Goal: Communication & Community: Answer question/provide support

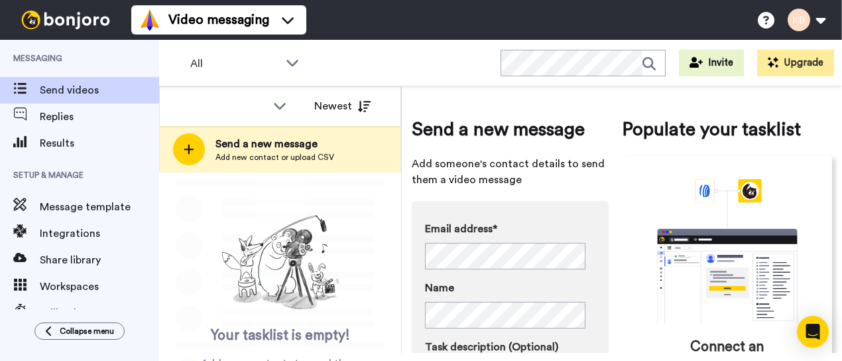
click at [267, 145] on span "Send a new message" at bounding box center [275, 144] width 119 height 16
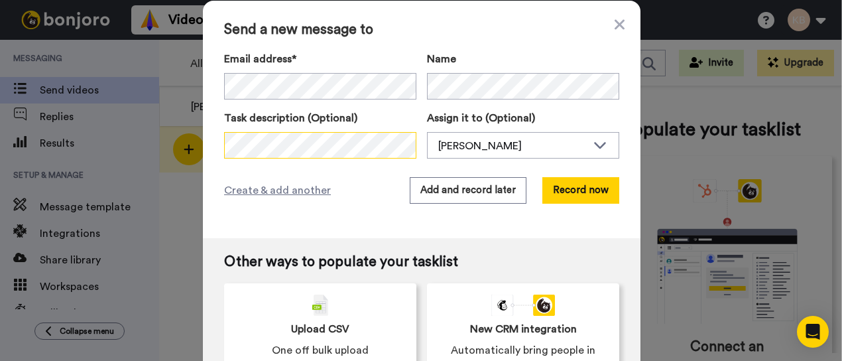
scroll to position [29, 0]
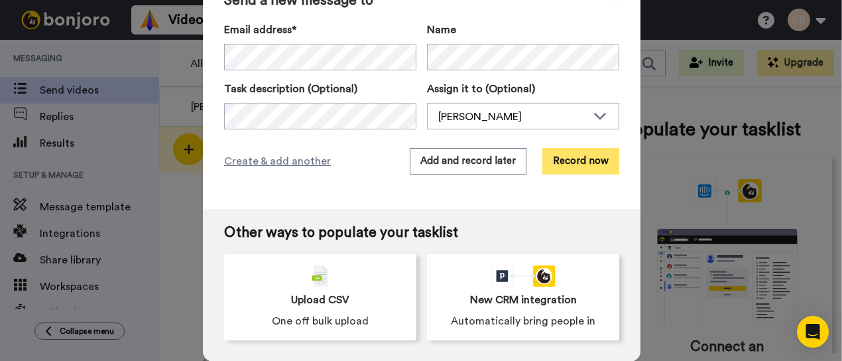
click at [582, 159] on button "Record now" at bounding box center [581, 161] width 77 height 27
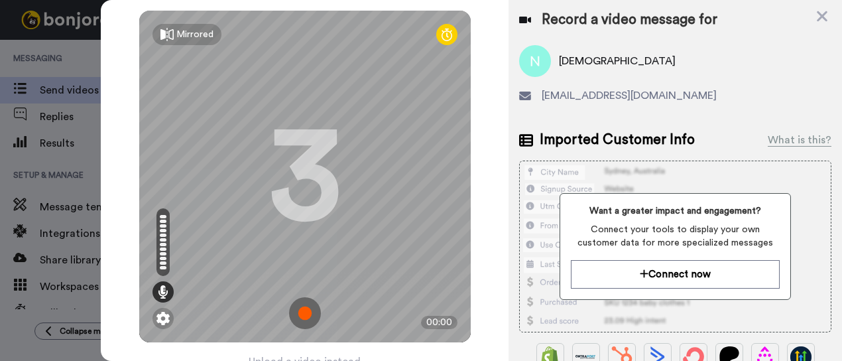
click at [304, 311] on img at bounding box center [305, 313] width 32 height 32
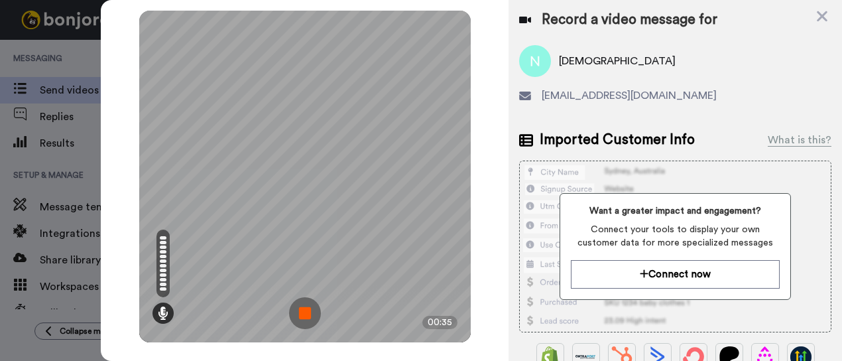
click at [313, 306] on img at bounding box center [305, 313] width 32 height 32
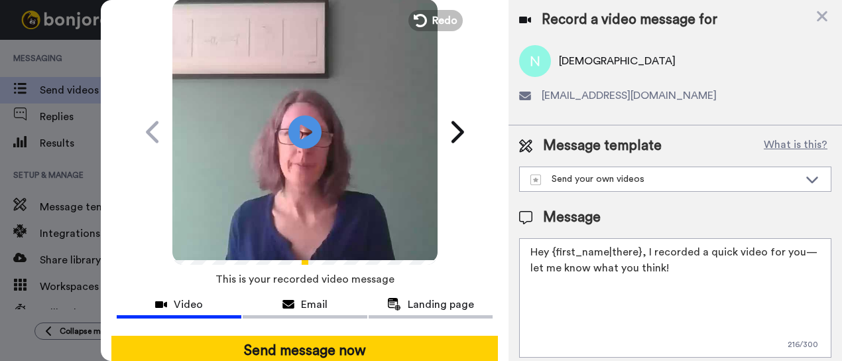
scroll to position [66, 0]
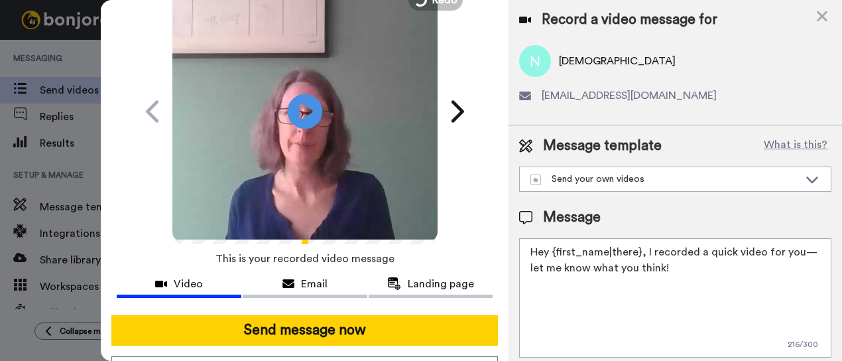
click at [303, 111] on icon "Play/Pause" at bounding box center [304, 111] width 35 height 63
click at [320, 138] on video at bounding box center [304, 109] width 265 height 265
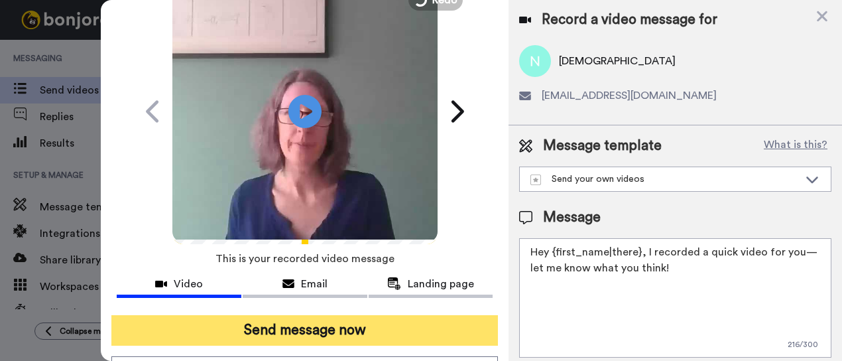
click at [317, 327] on button "Send message now" at bounding box center [304, 330] width 387 height 31
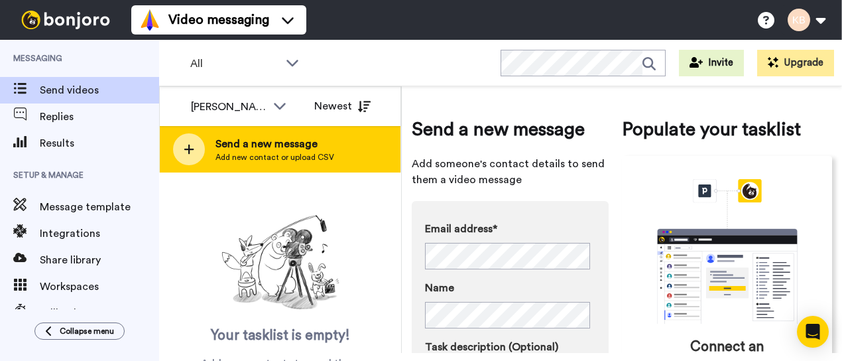
click at [275, 146] on span "Send a new message" at bounding box center [275, 144] width 119 height 16
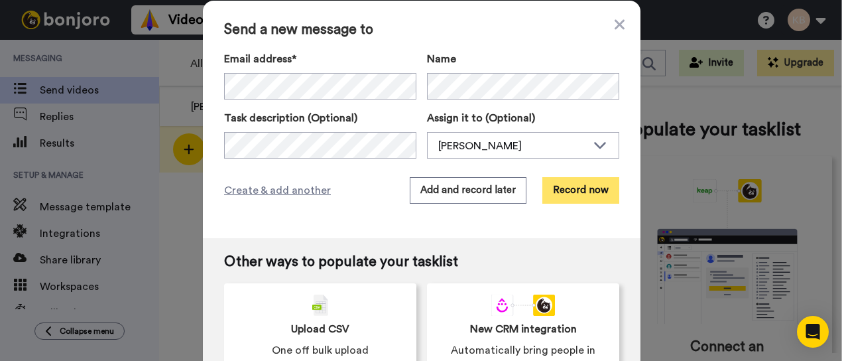
click at [586, 192] on button "Record now" at bounding box center [581, 190] width 77 height 27
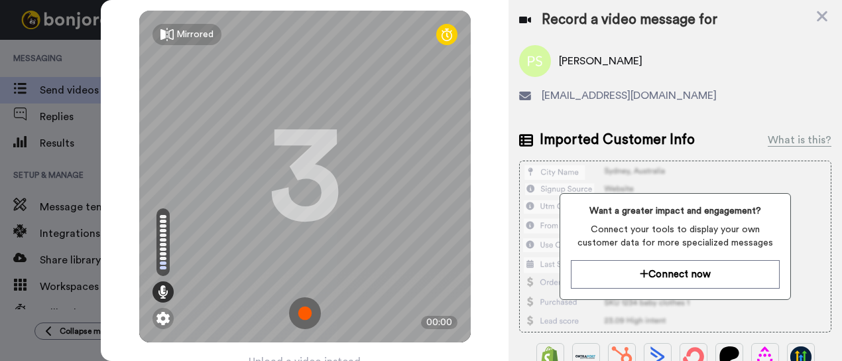
click at [304, 310] on img at bounding box center [305, 313] width 32 height 32
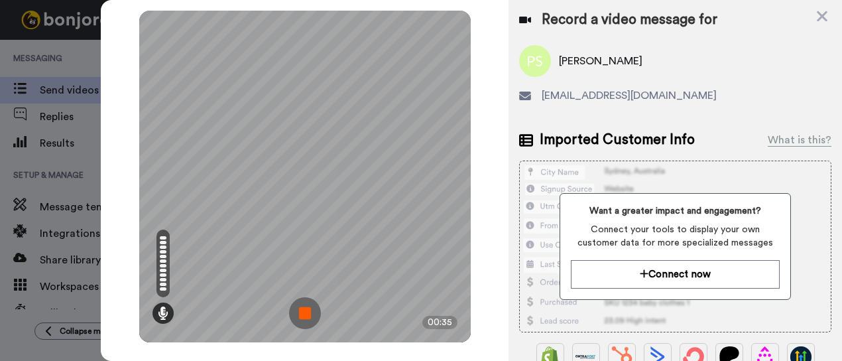
click at [310, 306] on img at bounding box center [305, 313] width 32 height 32
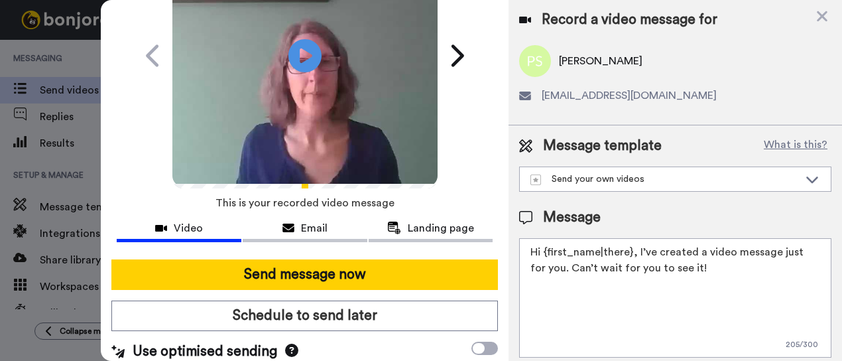
scroll to position [133, 0]
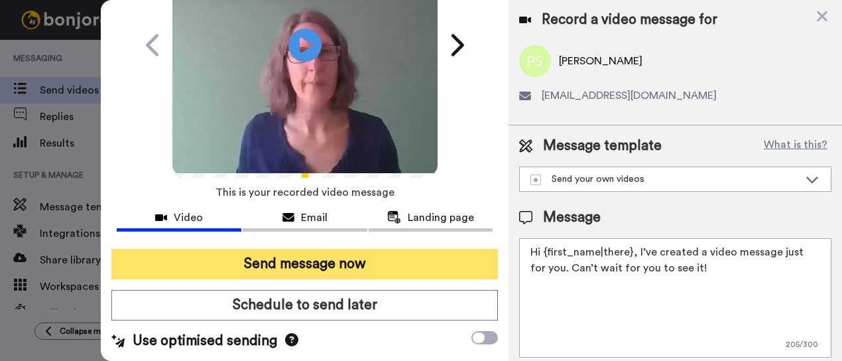
click at [306, 260] on button "Send message now" at bounding box center [304, 264] width 387 height 31
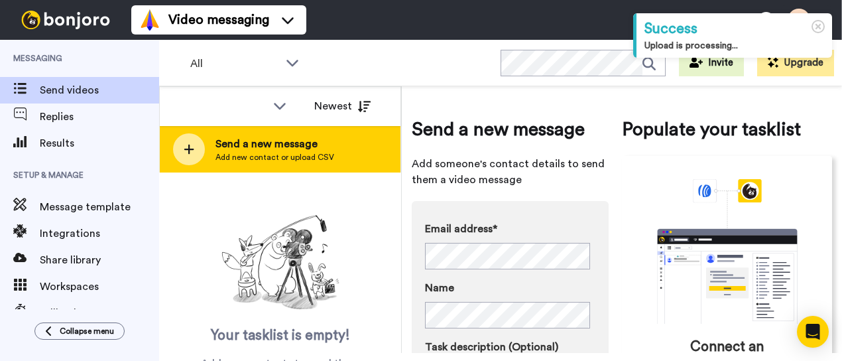
drag, startPoint x: 0, startPoint y: 0, endPoint x: 219, endPoint y: 151, distance: 266.1
click at [219, 151] on div "Send a new message Add new contact or upload CSV" at bounding box center [275, 149] width 119 height 27
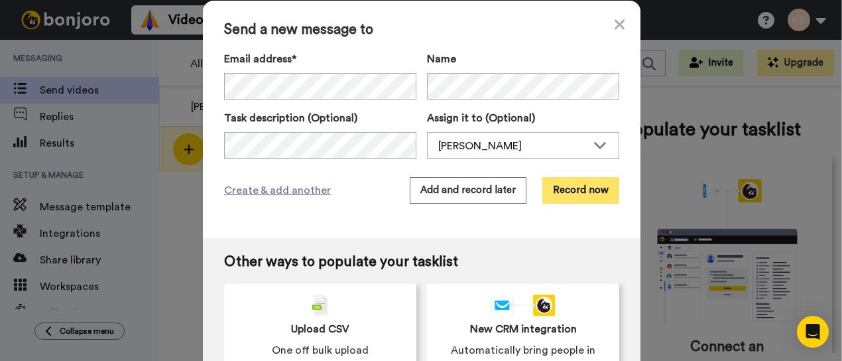
click at [565, 188] on button "Record now" at bounding box center [581, 190] width 77 height 27
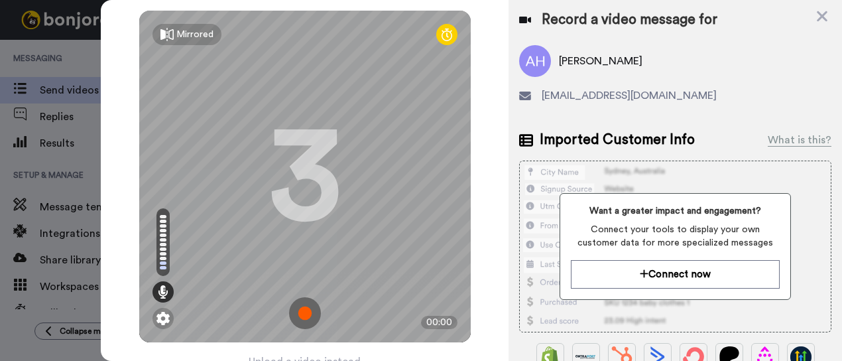
click at [308, 314] on img at bounding box center [305, 313] width 32 height 32
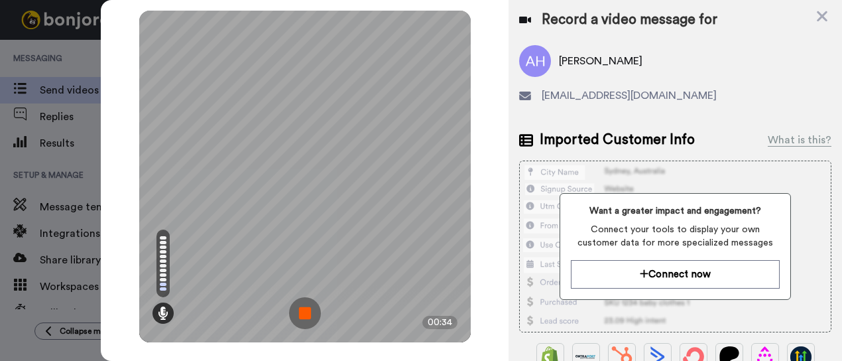
click at [305, 312] on img at bounding box center [305, 313] width 32 height 32
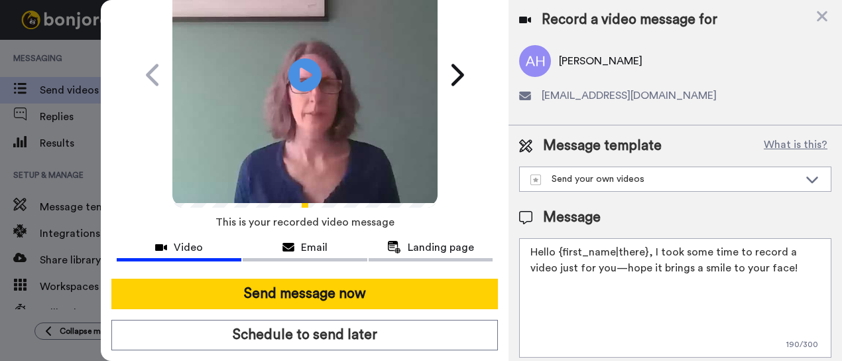
scroll to position [133, 0]
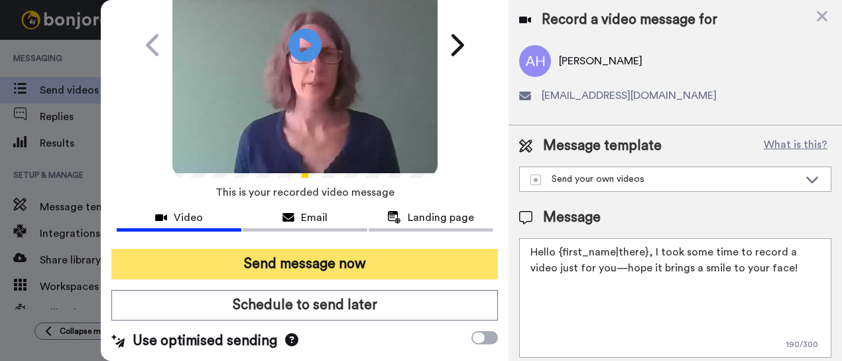
click at [310, 262] on button "Send message now" at bounding box center [304, 264] width 387 height 31
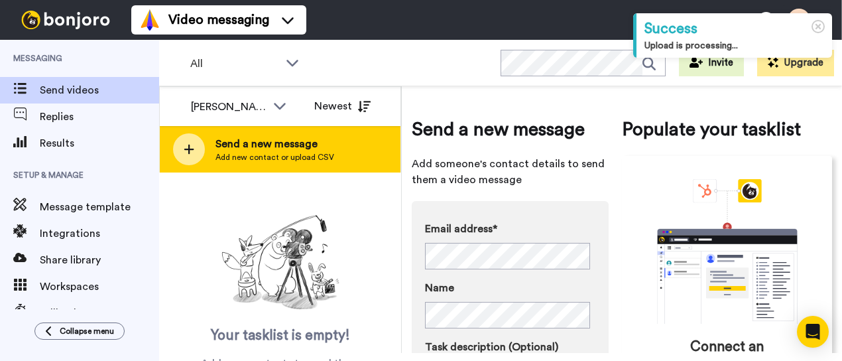
click at [257, 148] on span "Send a new message" at bounding box center [275, 144] width 119 height 16
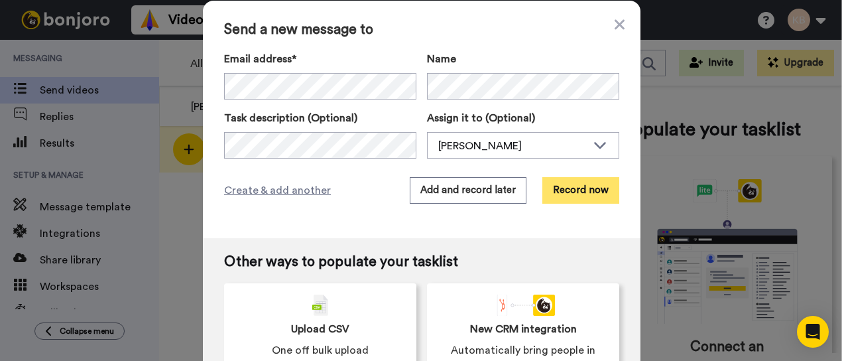
click at [576, 185] on button "Record now" at bounding box center [581, 190] width 77 height 27
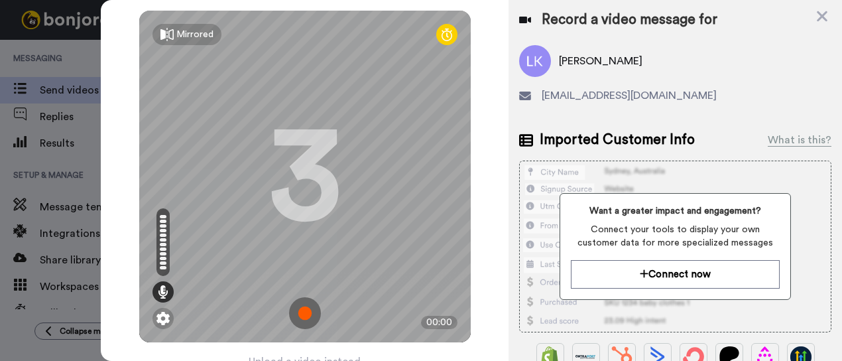
click at [298, 308] on img at bounding box center [305, 313] width 32 height 32
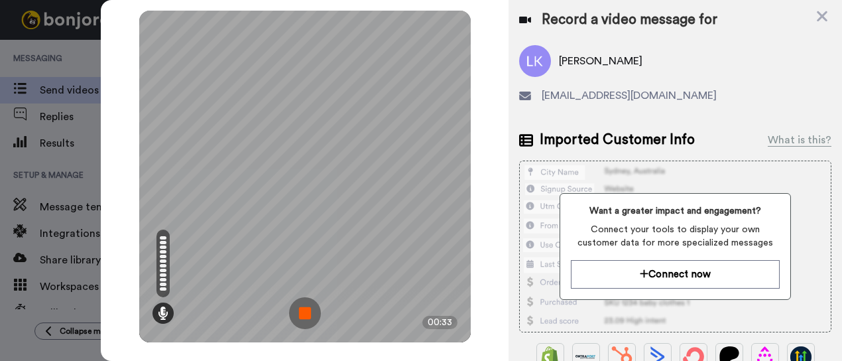
click at [308, 305] on img at bounding box center [305, 313] width 32 height 32
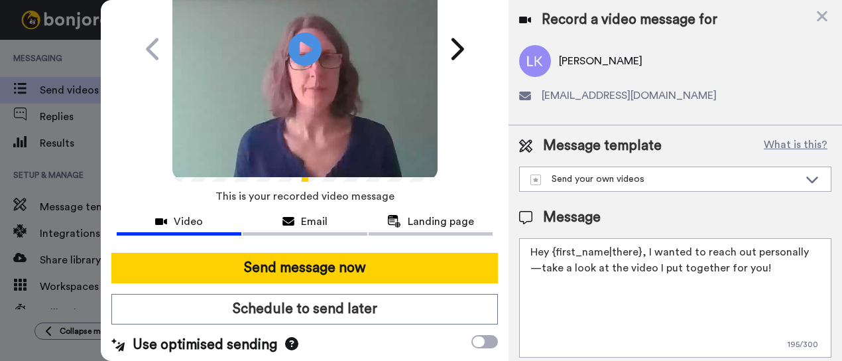
scroll to position [139, 0]
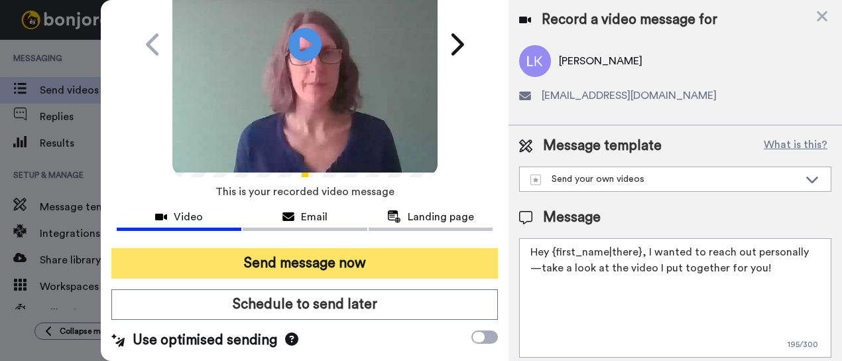
click at [263, 253] on button "Send message now" at bounding box center [304, 263] width 387 height 31
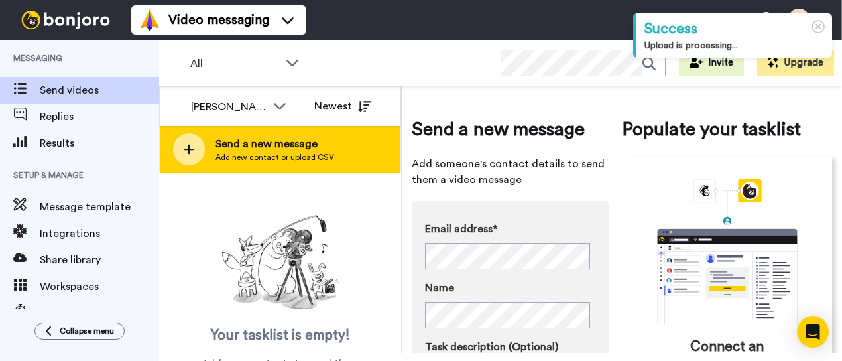
click at [280, 143] on span "Send a new message" at bounding box center [275, 144] width 119 height 16
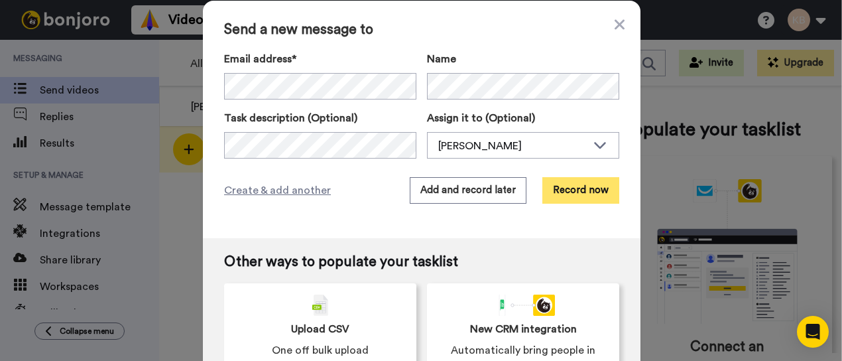
click at [559, 185] on button "Record now" at bounding box center [581, 190] width 77 height 27
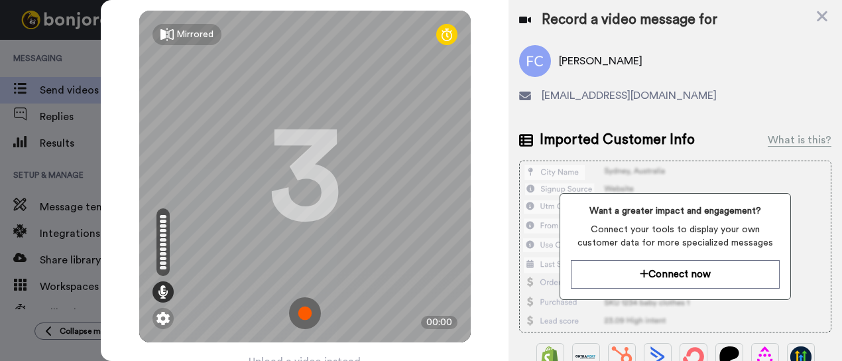
click at [303, 311] on img at bounding box center [305, 313] width 32 height 32
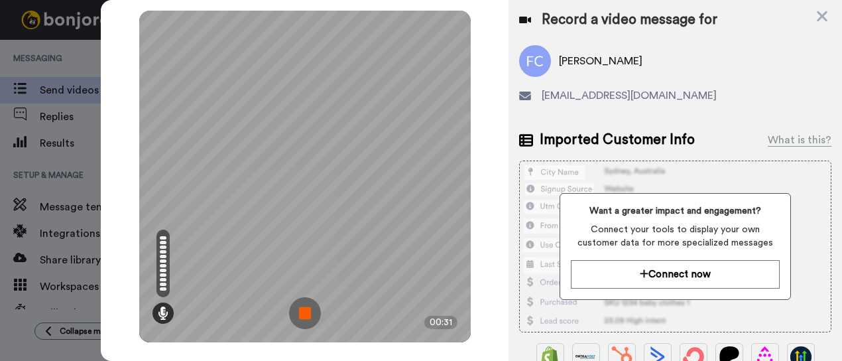
click at [314, 310] on img at bounding box center [305, 313] width 32 height 32
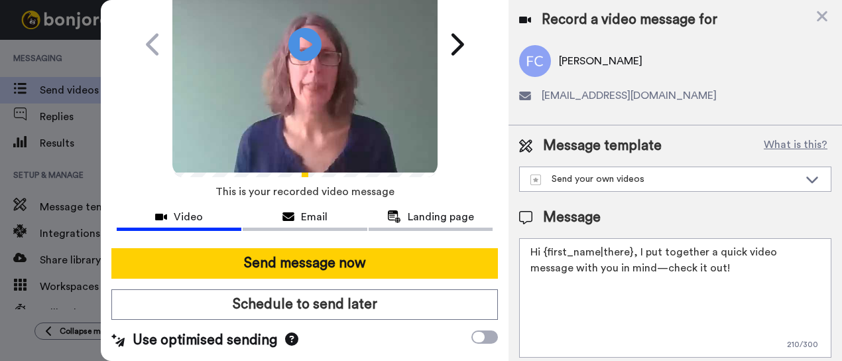
scroll to position [139, 0]
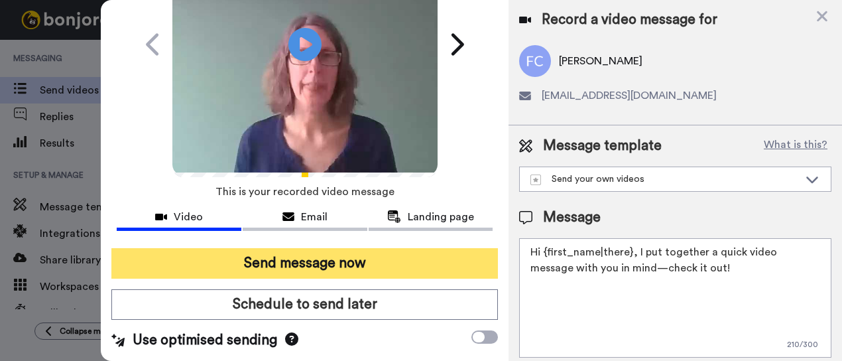
click at [294, 254] on button "Send message now" at bounding box center [304, 263] width 387 height 31
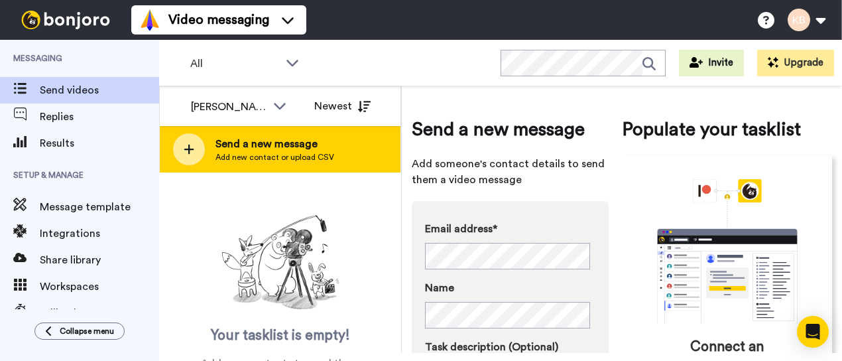
click at [292, 148] on span "Send a new message" at bounding box center [275, 144] width 119 height 16
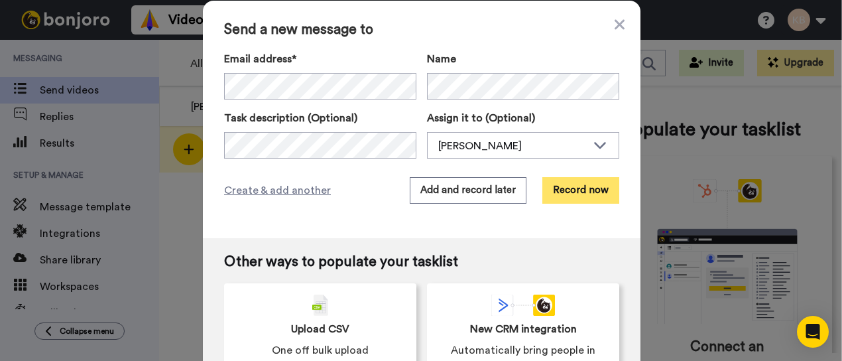
click at [553, 190] on button "Record now" at bounding box center [581, 190] width 77 height 27
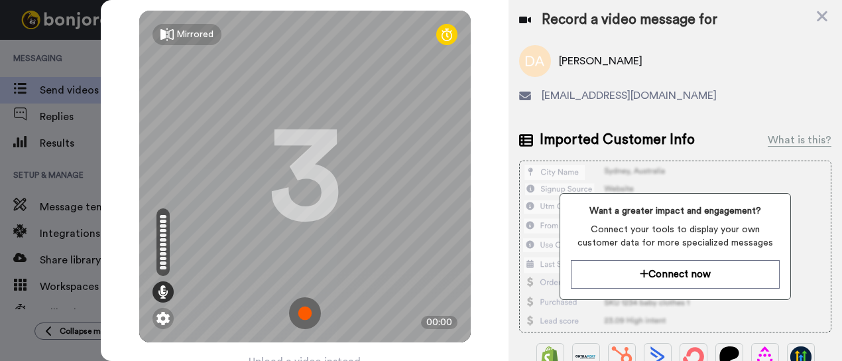
click at [310, 308] on img at bounding box center [305, 313] width 32 height 32
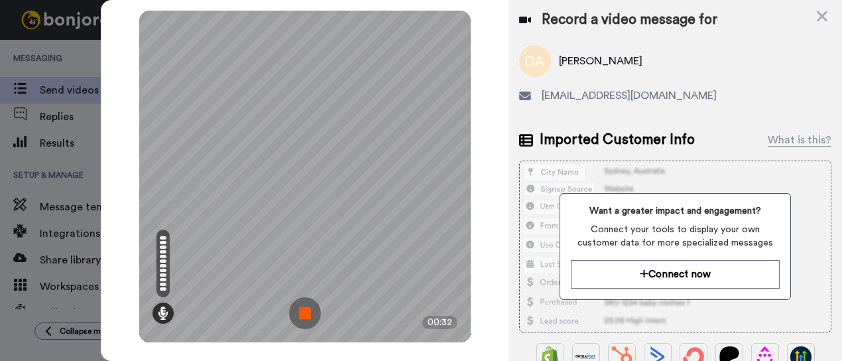
click at [302, 310] on img at bounding box center [305, 313] width 32 height 32
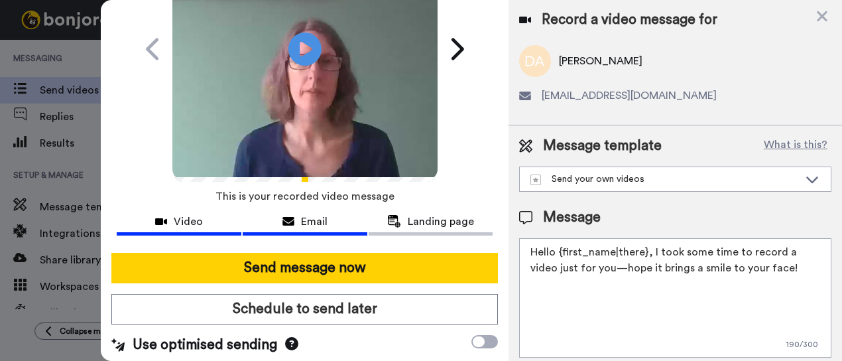
scroll to position [139, 0]
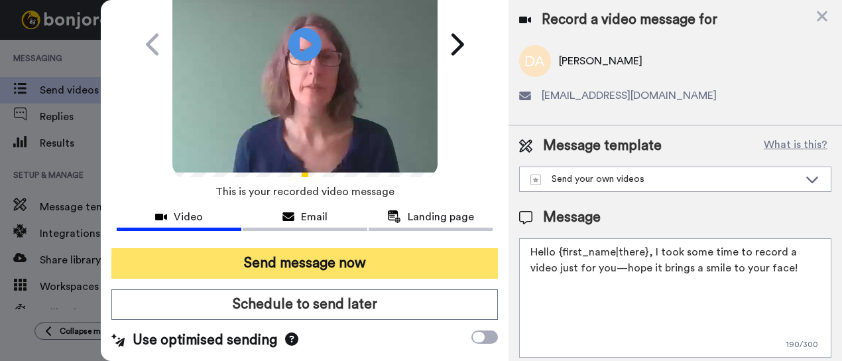
click at [304, 255] on button "Send message now" at bounding box center [304, 263] width 387 height 31
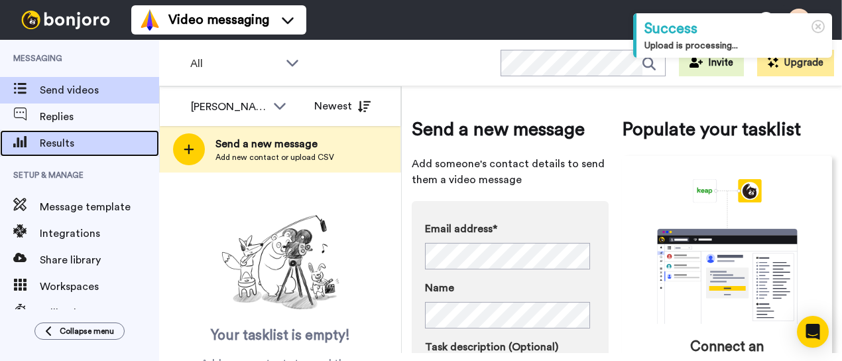
click at [42, 137] on span "Results" at bounding box center [99, 143] width 119 height 16
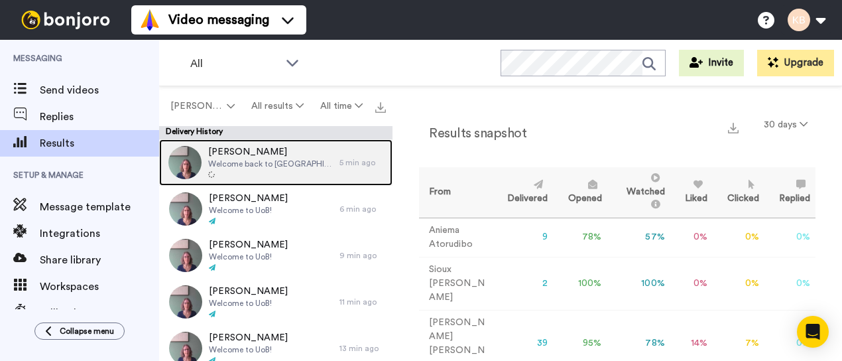
click at [255, 156] on span "[PERSON_NAME]" at bounding box center [270, 151] width 125 height 13
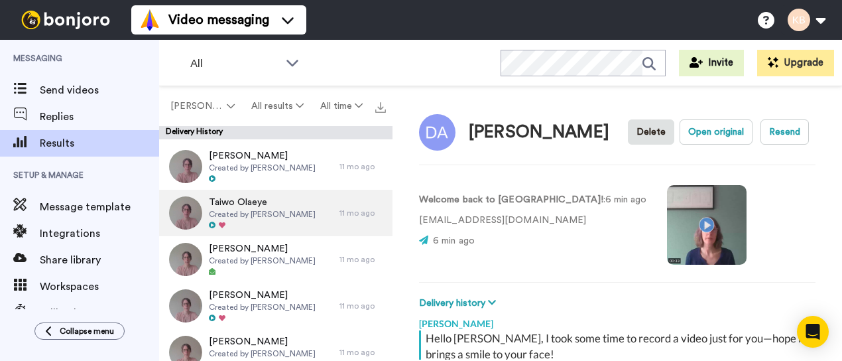
scroll to position [332, 0]
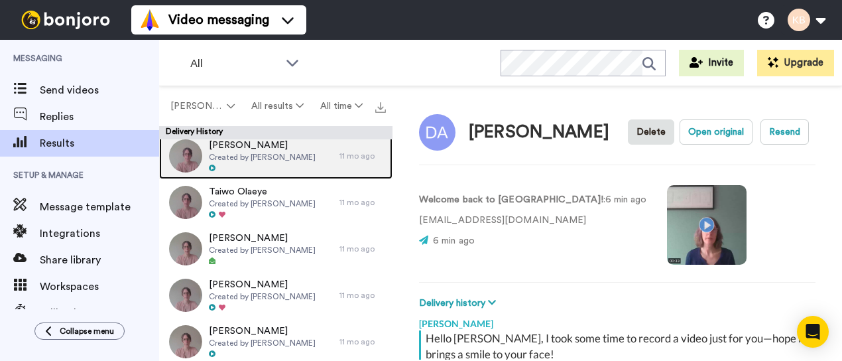
click at [269, 148] on span "Mairead Murphy" at bounding box center [262, 145] width 107 height 13
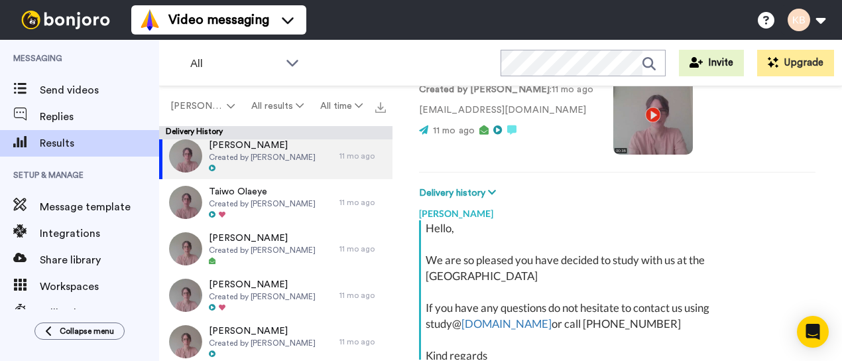
scroll to position [68, 0]
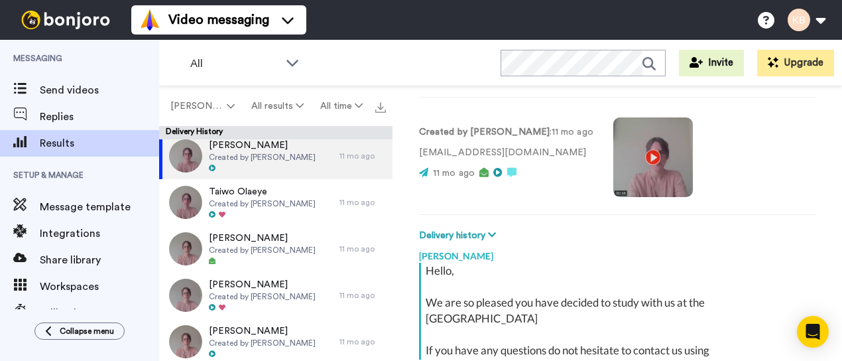
click at [634, 156] on video at bounding box center [654, 157] width 80 height 80
click at [634, 155] on video at bounding box center [654, 157] width 80 height 80
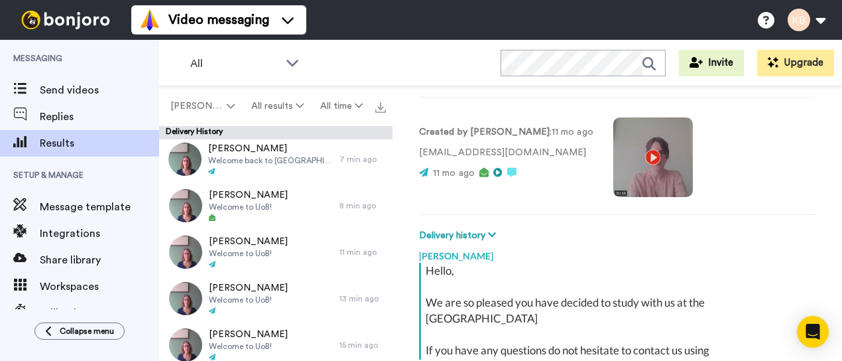
scroll to position [0, 0]
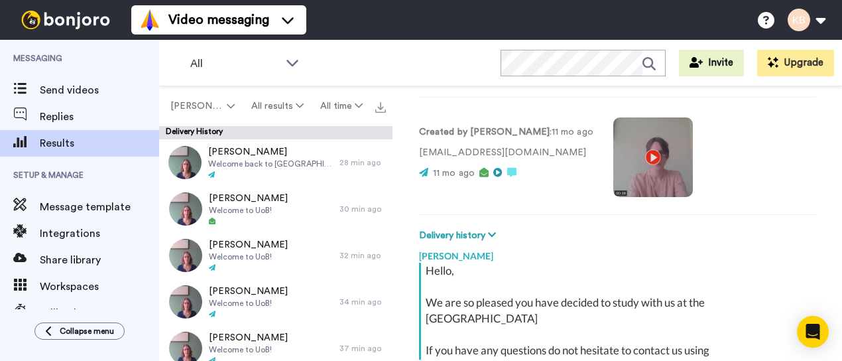
type textarea "x"
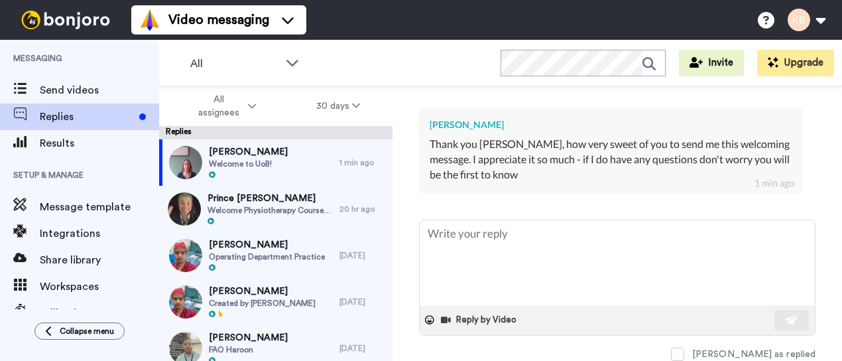
scroll to position [351, 0]
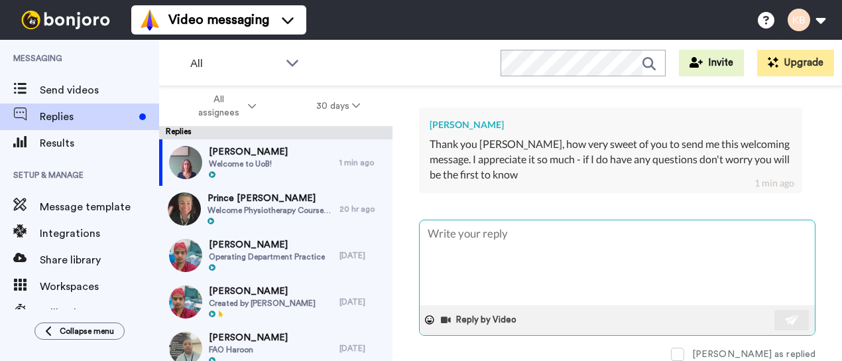
type textarea "x"
type textarea "I"
type textarea "x"
type textarea "I'"
type textarea "x"
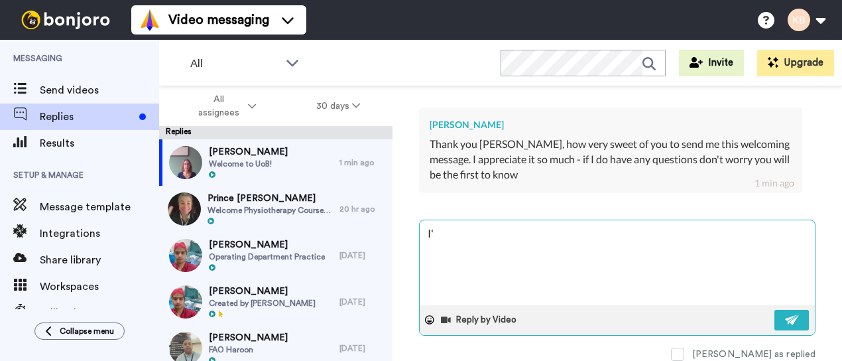
type textarea "I'm"
type textarea "x"
type textarea "I'm"
type textarea "x"
type textarea "I'm g"
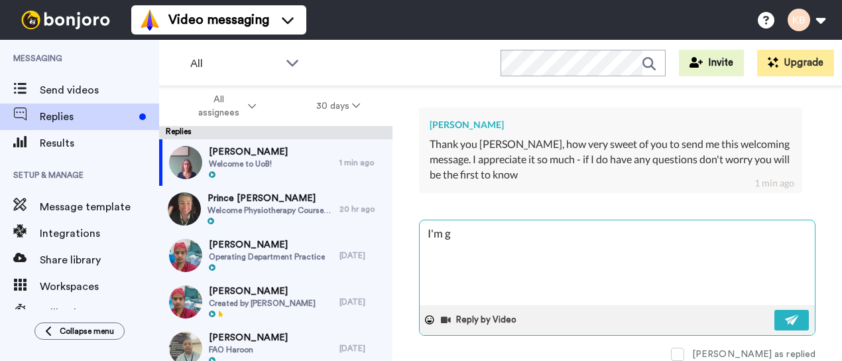
type textarea "x"
type textarea "I'm gl"
type textarea "x"
type textarea "I'm gla"
type textarea "x"
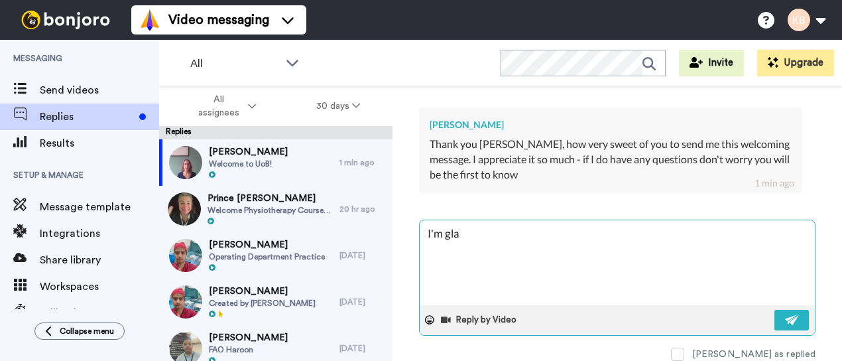
type textarea "I'm glad"
type textarea "x"
type textarea "I'm glad"
type textarea "x"
type textarea "I'm glad y"
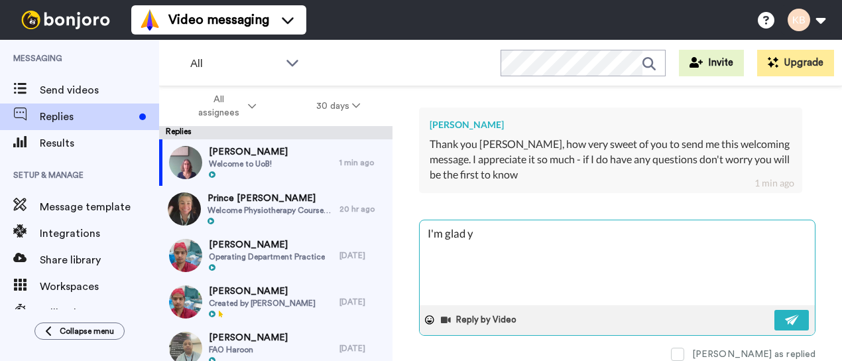
type textarea "x"
type textarea "I'm glad yo"
type textarea "x"
type textarea "I'm glad you"
type textarea "x"
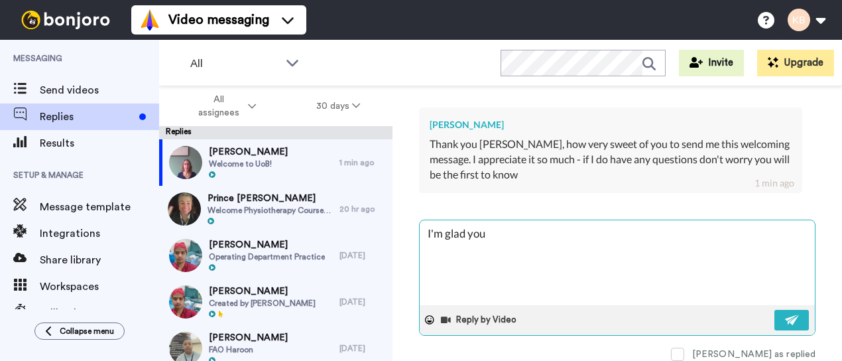
type textarea "I'm glad you"
type textarea "x"
type textarea "I'm glad you i"
type textarea "x"
type textarea "I'm glad you"
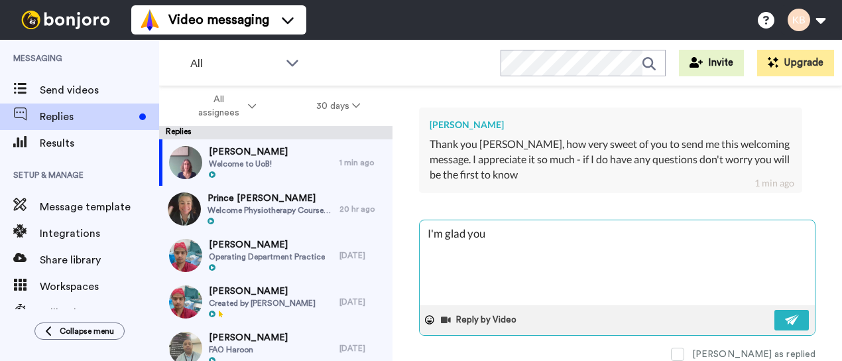
type textarea "x"
type textarea "I'm glad you l"
type textarea "x"
type textarea "I'm glad you li"
type textarea "x"
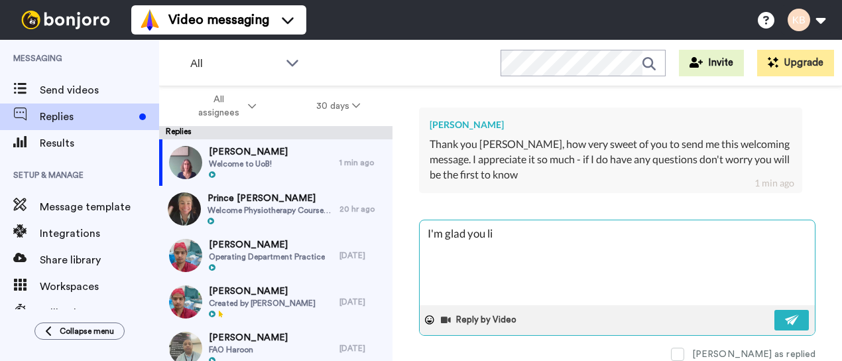
type textarea "I'm glad you lik"
type textarea "x"
type textarea "I'm glad you like"
type textarea "x"
type textarea "I'm glad you like"
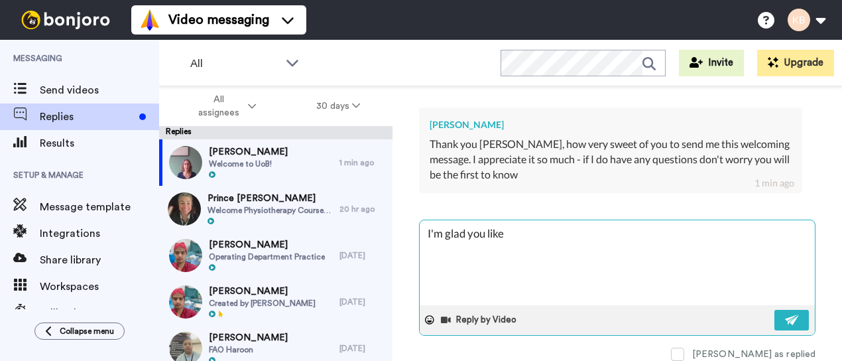
type textarea "x"
type textarea "I'm glad you like i"
type textarea "x"
type textarea "I'm glad you like it"
type textarea "x"
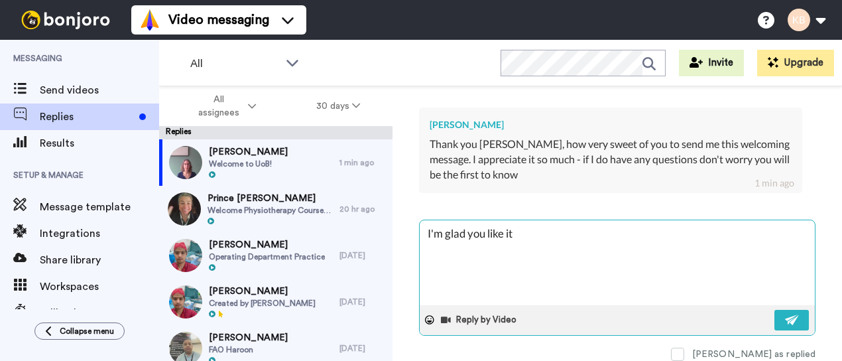
type textarea "I'm glad you like it"
type textarea "x"
type textarea "I'm glad you like it F"
type textarea "x"
type textarea "I'm glad you like it FA"
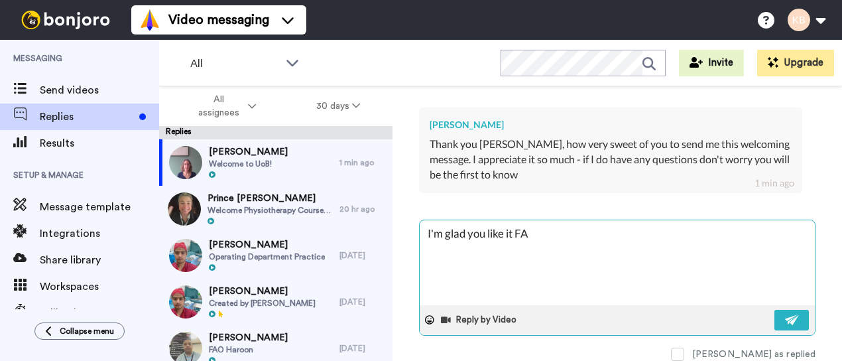
type textarea "x"
type textarea "I'm glad you like it FAr"
type textarea "x"
type textarea "I'm glad you like it FA"
type textarea "x"
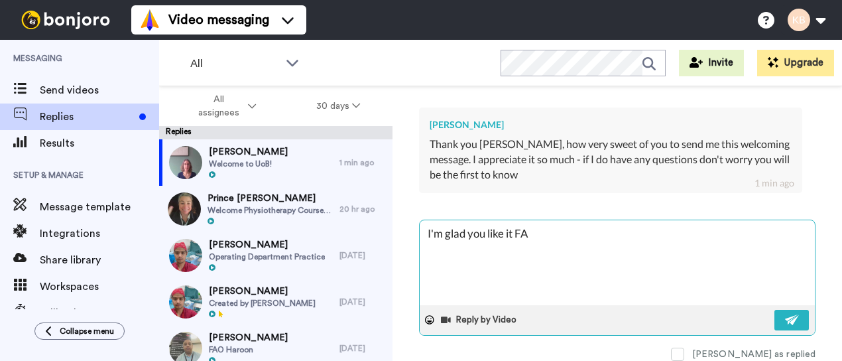
type textarea "I'm glad you like it F"
type textarea "x"
type textarea "I'm glad you like it Fa"
type textarea "x"
type textarea "I'm glad you like it Far"
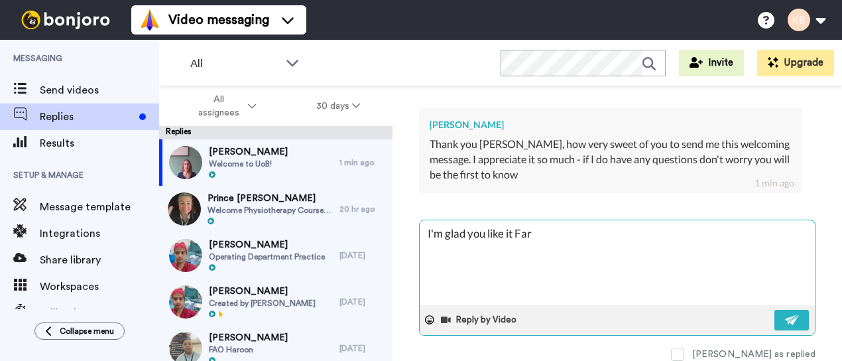
type textarea "x"
type textarea "I'm glad you like it Farz"
type textarea "x"
type textarea "I'm glad you like it [PERSON_NAME]"
type textarea "x"
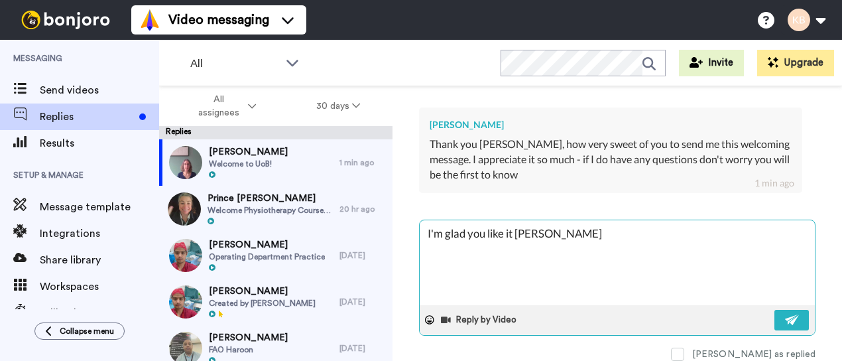
type textarea "I'm glad you like it [PERSON_NAME]"
type textarea "x"
type textarea "I'm glad you like it [PERSON_NAME]"
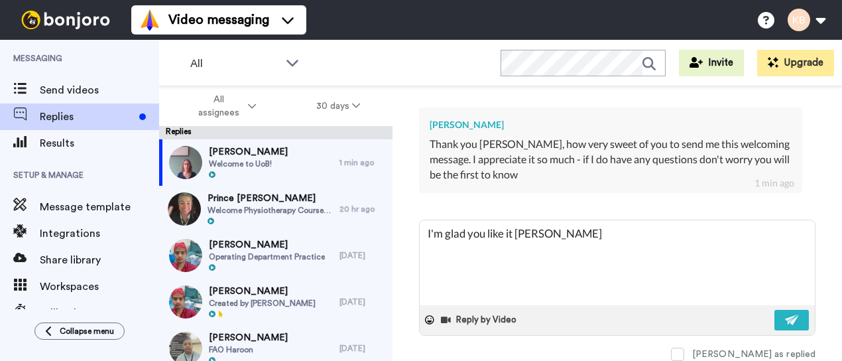
type textarea "x"
type textarea "I'm glad you like it [PERSON_NAME]"
type textarea "x"
type textarea "I'm glad you like it [PERSON_NAME] ("
type textarea "x"
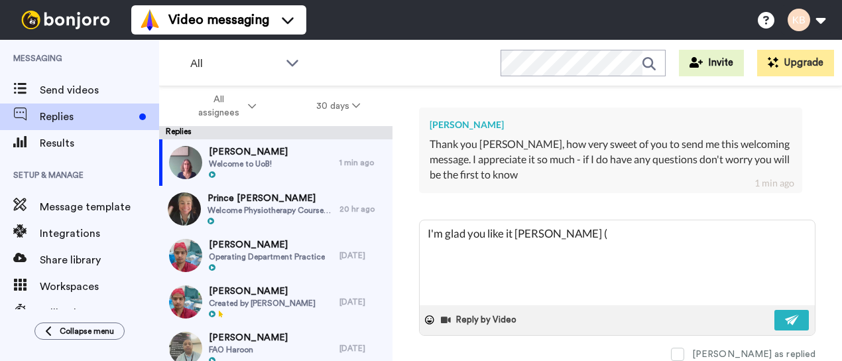
type textarea "I'm glad you like it [PERSON_NAME] (a"
type textarea "x"
type textarea "I'm glad you like it [PERSON_NAME] (ap"
type textarea "x"
type textarea "I'm glad you like it [PERSON_NAME] (apo"
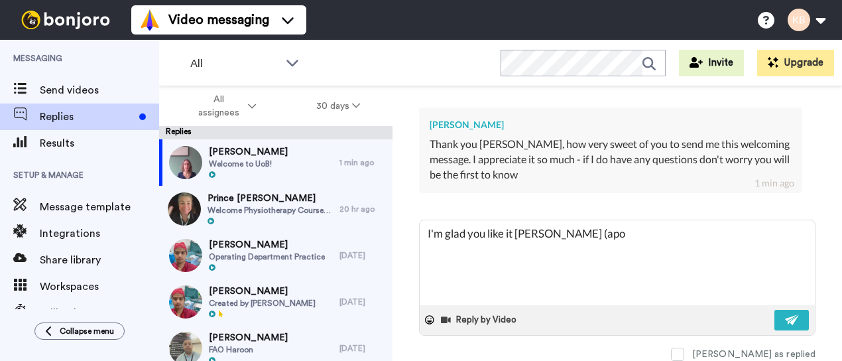
type textarea "x"
type textarea "I'm glad you like it [PERSON_NAME] (apoli"
type textarea "x"
type textarea "I'm glad you like it [PERSON_NAME] (apolio"
type textarea "x"
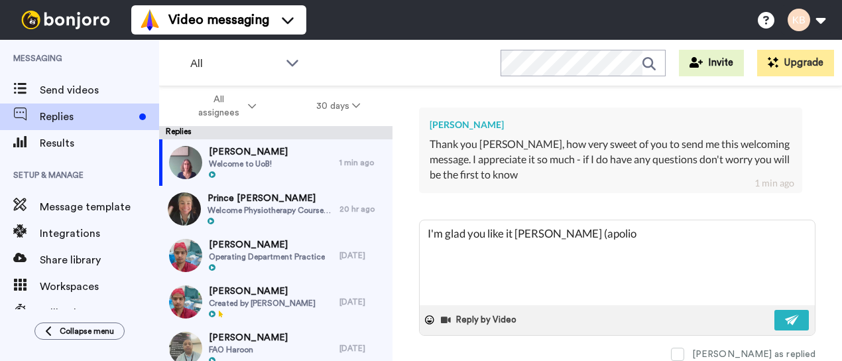
type textarea "I'm glad you like it [PERSON_NAME] (apoli"
type textarea "x"
type textarea "I'm glad you like it [PERSON_NAME] (apol"
type textarea "x"
type textarea "I'm glad you like it [PERSON_NAME] (apo"
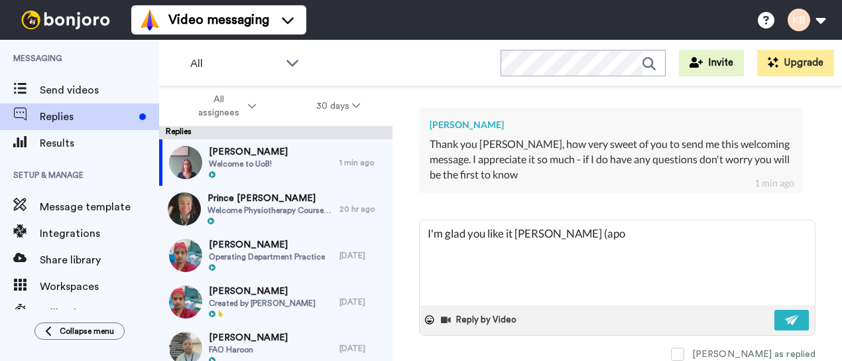
type textarea "x"
type textarea "I'm glad you like it [PERSON_NAME] (ap"
type textarea "x"
type textarea "I'm glad you like it [PERSON_NAME] (a"
type textarea "x"
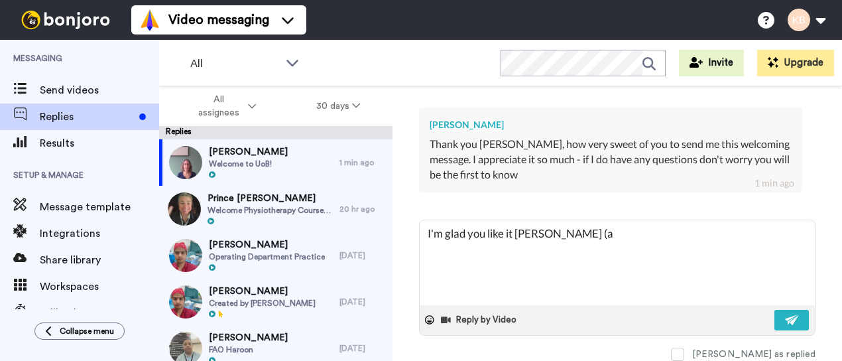
type textarea "I'm glad you like it [PERSON_NAME] ("
type textarea "x"
type textarea "I'm glad you like it [PERSON_NAME]"
type textarea "x"
type textarea "I'm glad you like it [PERSON_NAME]"
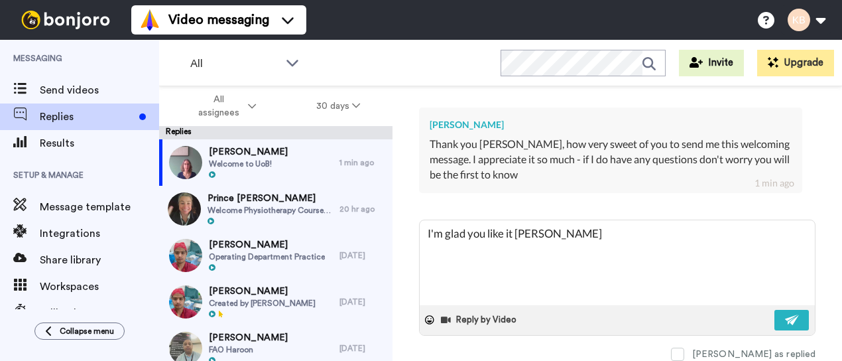
type textarea "x"
type textarea "I'm glad you like it [PERSON_NAME]"
type textarea "x"
type textarea "I'm glad you like it [PERSON_NAME]"
type textarea "x"
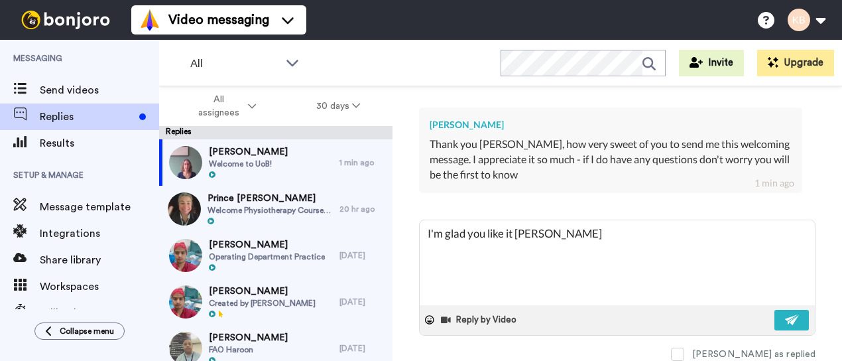
type textarea "I'm glad you like it [PERSON_NAME]."
type textarea "x"
type textarea "I'm glad you like it [PERSON_NAME]."
type textarea "x"
type textarea "I'm glad you like it [PERSON_NAME]."
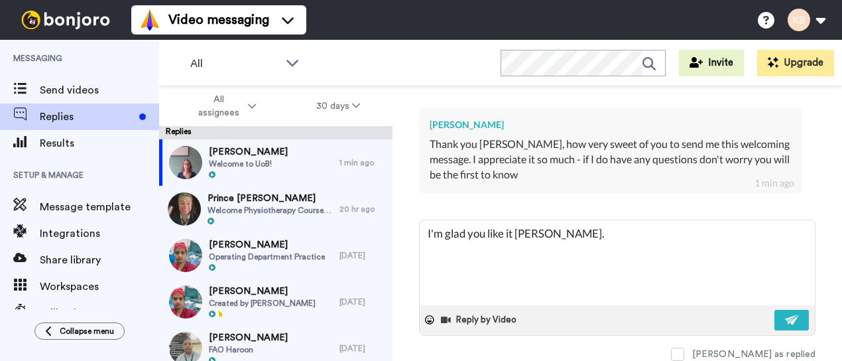
type textarea "x"
type textarea "I'm glad you like it [PERSON_NAME]. A"
type textarea "x"
type textarea "I'm glad you like it [PERSON_NAME]. Ap"
type textarea "x"
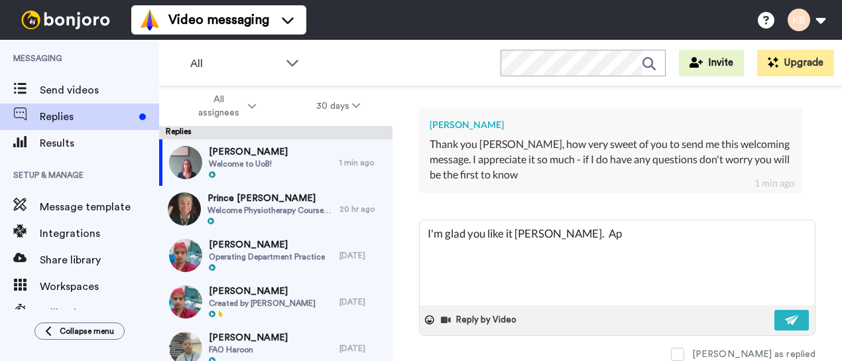
type textarea "I'm glad you like it [PERSON_NAME]. Apo"
type textarea "x"
type textarea "I'm glad you like it [PERSON_NAME]. Apol"
type textarea "x"
type textarea "I'm glad you like it [PERSON_NAME]. [GEOGRAPHIC_DATA]"
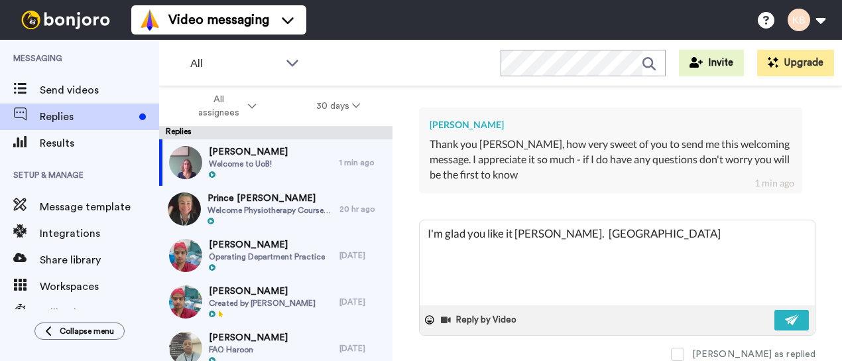
type textarea "x"
type textarea "I'm glad you like it [PERSON_NAME]. Apolog"
type textarea "x"
type textarea "I'm glad you like it [PERSON_NAME]. Apologi"
type textarea "x"
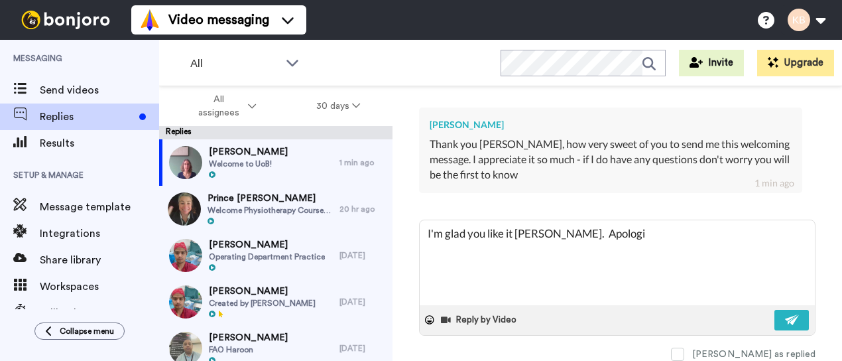
type textarea "I'm glad you like it [PERSON_NAME]. Apologie"
type textarea "x"
type textarea "I'm glad you like it [PERSON_NAME]. Apologies"
type textarea "x"
type textarea "I'm glad you like it [PERSON_NAME]. Apologies"
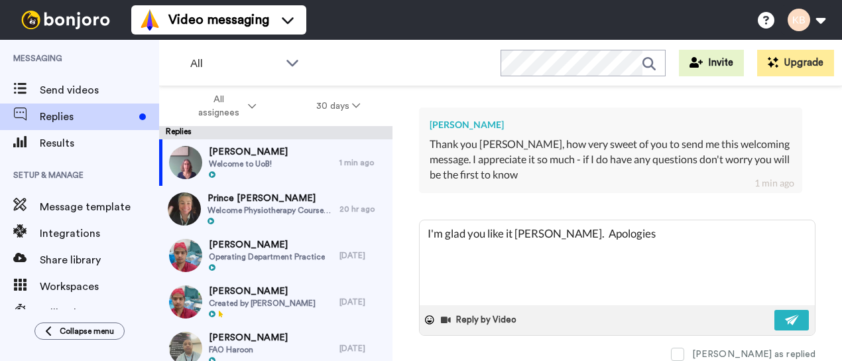
type textarea "x"
type textarea "I'm glad you like it [PERSON_NAME]. Apologies t"
type textarea "x"
type textarea "I'm glad you like it [PERSON_NAME]. Apologies th"
type textarea "x"
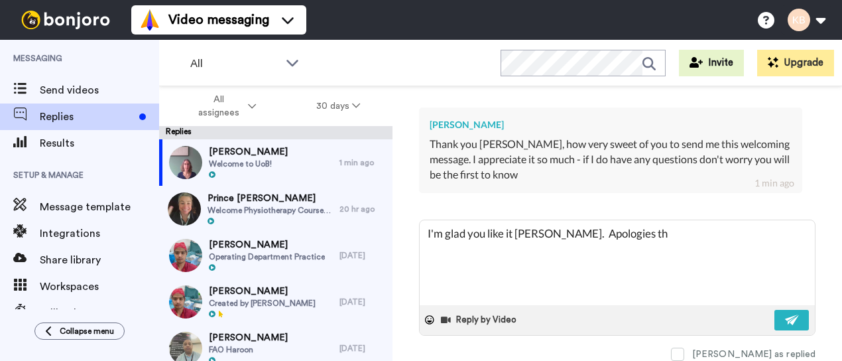
type textarea "I'm glad you like it [PERSON_NAME]. Apologies tho"
type textarea "x"
type textarea "I'm glad you like it [PERSON_NAME]. Apologies thou"
type textarea "x"
type textarea "I'm glad you like it [PERSON_NAME]. Apologies thoug"
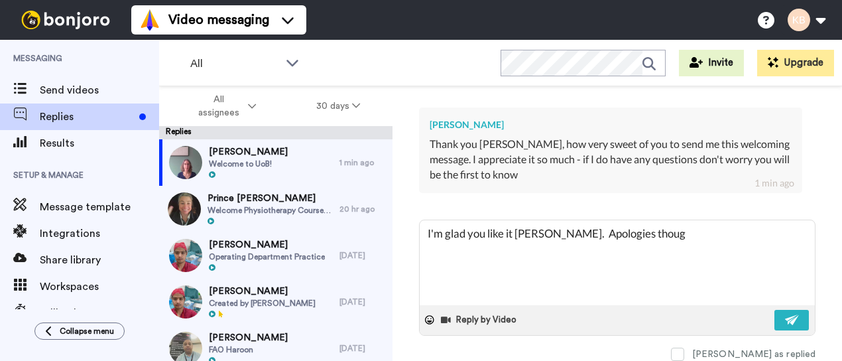
type textarea "x"
type textarea "I'm glad you like it [PERSON_NAME]. Apologies though"
type textarea "x"
type textarea "I'm glad you like it [PERSON_NAME]. Apologies though,"
type textarea "x"
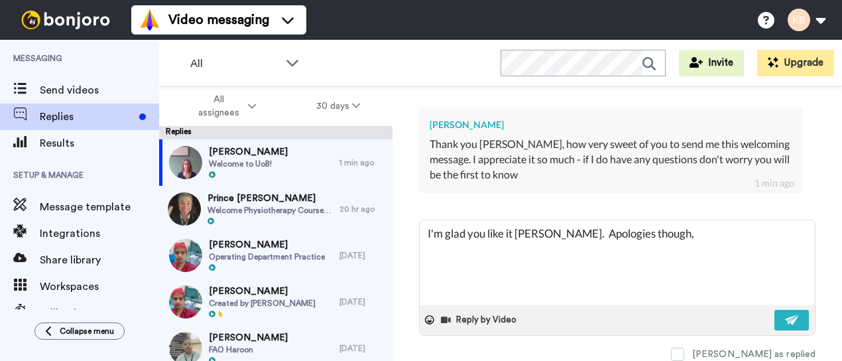
type textarea "I'm glad you like it [PERSON_NAME]. Apologies though,"
type textarea "x"
type textarea "I'm glad you like it [PERSON_NAME]. Apologies though, I"
type textarea "x"
type textarea "I'm glad you like it [PERSON_NAME]. Apologies though, I"
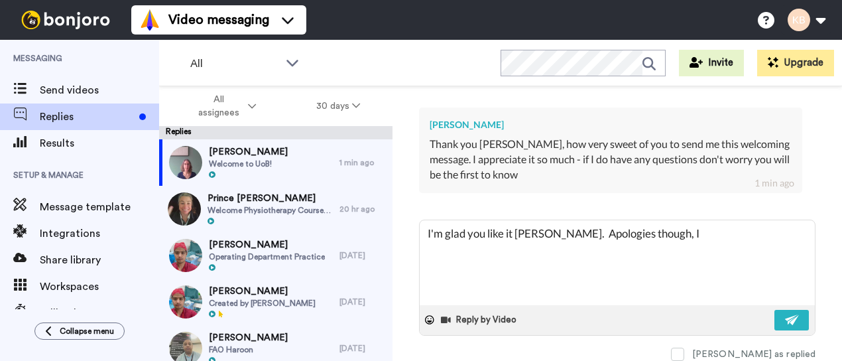
type textarea "x"
type textarea "I'm glad you like it [PERSON_NAME]. Apologies though, I t"
type textarea "x"
type textarea "I'm glad you like it [PERSON_NAME]. Apologies though, I th"
type textarea "x"
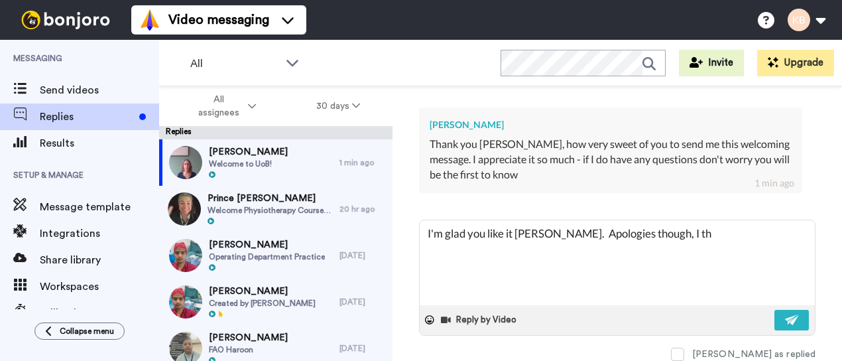
type textarea "I'm glad you like it [PERSON_NAME]. Apologies though, I thi"
type textarea "x"
type textarea "I'm glad you like it [PERSON_NAME]. Apologies though, I thin"
type textarea "x"
type textarea "I'm glad you like it [PERSON_NAME]. Apologies though, I think"
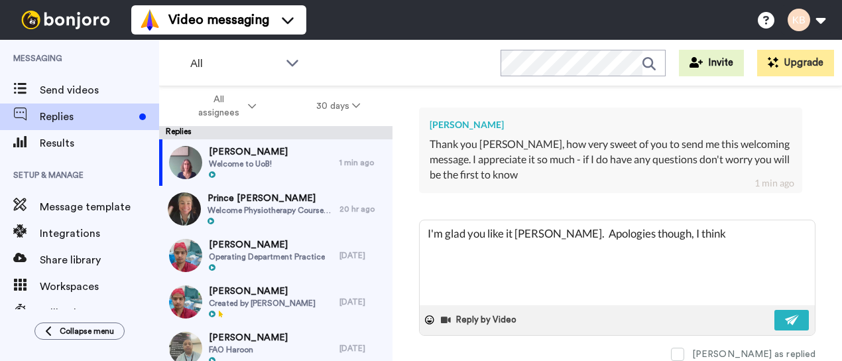
type textarea "x"
type textarea "I'm glad you like it [PERSON_NAME]. Apologies though, I think"
type textarea "x"
type textarea "I'm glad you like it [PERSON_NAME]. Apologies though, I think i"
type textarea "x"
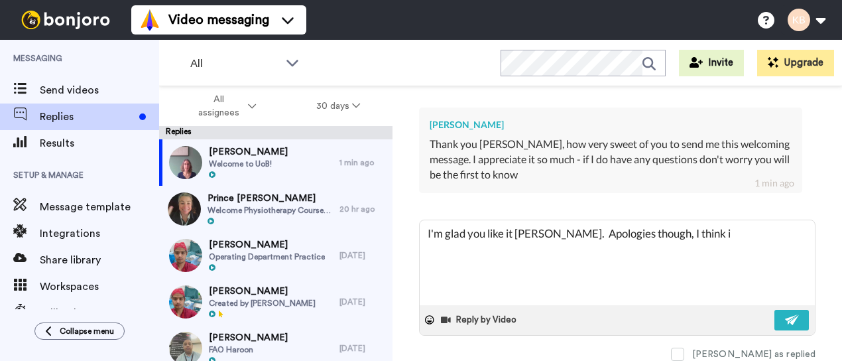
type textarea "I'm glad you like it [PERSON_NAME]. Apologies though, I think"
type textarea "x"
type textarea "I'm glad you like it [PERSON_NAME]. Apologies though, I think I"
type textarea "x"
type textarea "I'm glad you like it [PERSON_NAME]. Apologies though, I think I"
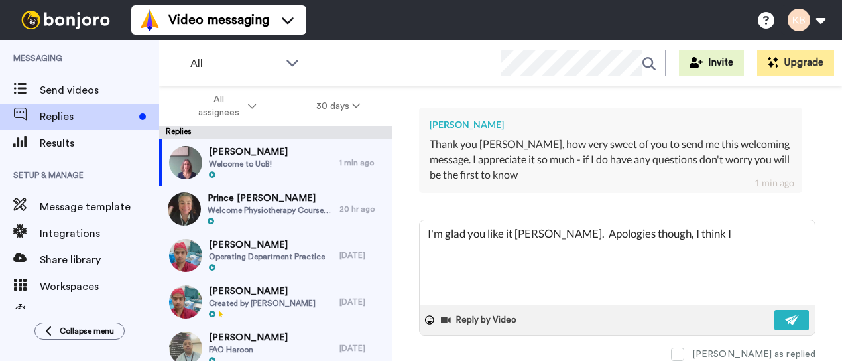
type textarea "x"
type textarea "I'm glad you like it [PERSON_NAME]. Apologies though, I think I i"
type textarea "x"
type textarea "I'm glad you like it [PERSON_NAME]. Apologies though, I think I in"
type textarea "x"
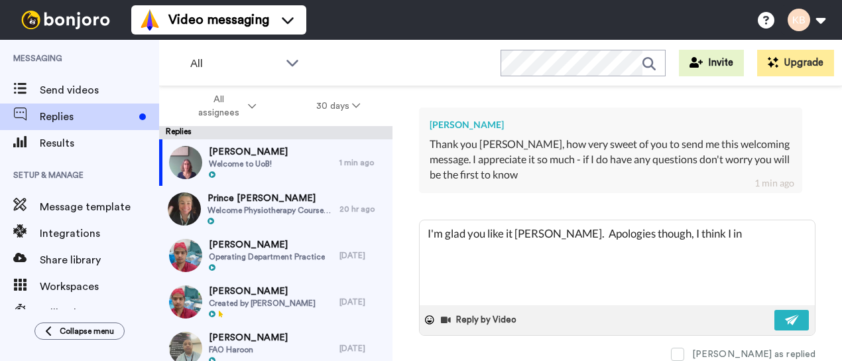
type textarea "I'm glad you like it [PERSON_NAME]. Apologies though, I think I inp"
type textarea "x"
type textarea "I'm glad you like it [PERSON_NAME]. Apologies though, I think I inpu"
type textarea "x"
type textarea "I'm glad you like it [PERSON_NAME]. Apologies though, I think I input"
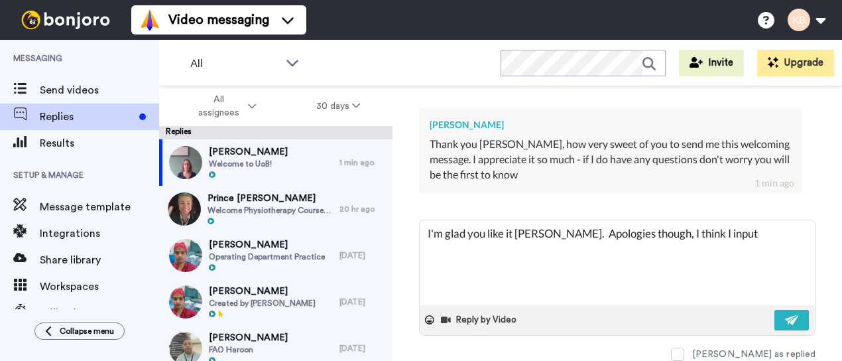
type textarea "x"
type textarea "I'm glad you like it [PERSON_NAME]. Apologies though, I think I inputt"
type textarea "x"
type textarea "I'm glad you like it [PERSON_NAME]. Apologies though, I think I inputte"
type textarea "x"
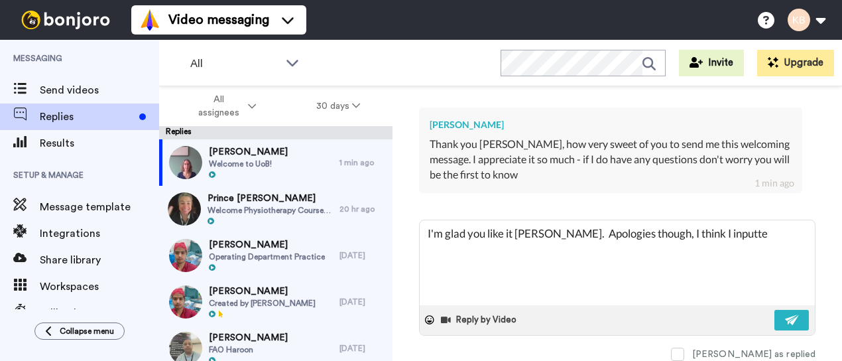
type textarea "I'm glad you like it [PERSON_NAME]. Apologies though, I think I inputted"
type textarea "x"
type textarea "I'm glad you like it [PERSON_NAME]. Apologies though, I think I inputted"
type textarea "x"
type textarea "I'm glad you like it [PERSON_NAME]. Apologies though, I think I inputted y"
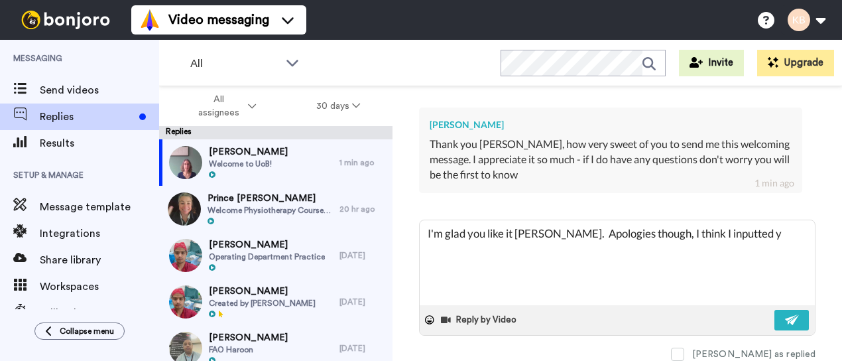
type textarea "x"
type textarea "I'm glad you like it [PERSON_NAME]. Apologies though, I think I inputted yor"
type textarea "x"
type textarea "I'm glad you like it [PERSON_NAME]. Apologies though, I think I inputted yoru"
type textarea "x"
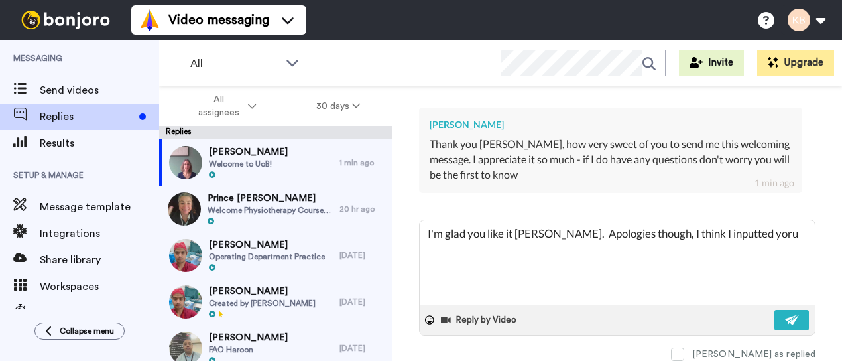
type textarea "I'm glad you like it [PERSON_NAME]. Apologies though, I think I inputted yoru"
type textarea "x"
type textarea "I'm glad you like it [PERSON_NAME]. Apologies though, I think I inputted yoru n"
type textarea "x"
type textarea "I'm glad you like it [PERSON_NAME]. Apologies though, I think I inputted yoru na"
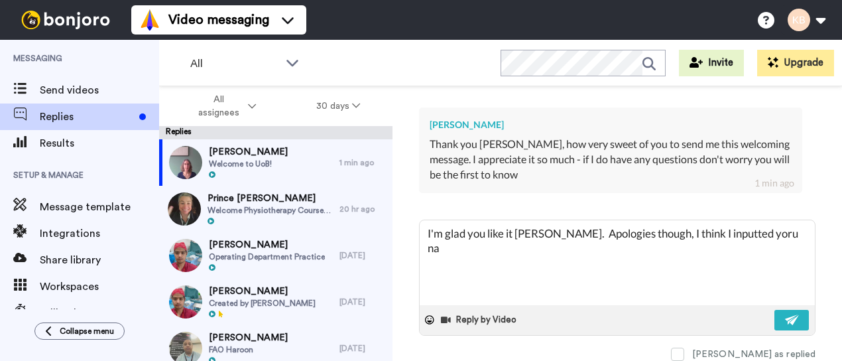
type textarea "x"
type textarea "I'm glad you like it [PERSON_NAME]. Apologies though, I think I inputted yoru n"
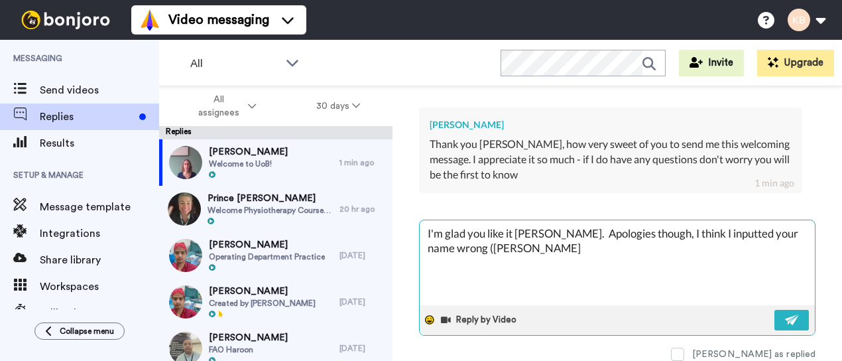
click at [429, 316] on icon at bounding box center [429, 320] width 9 height 9
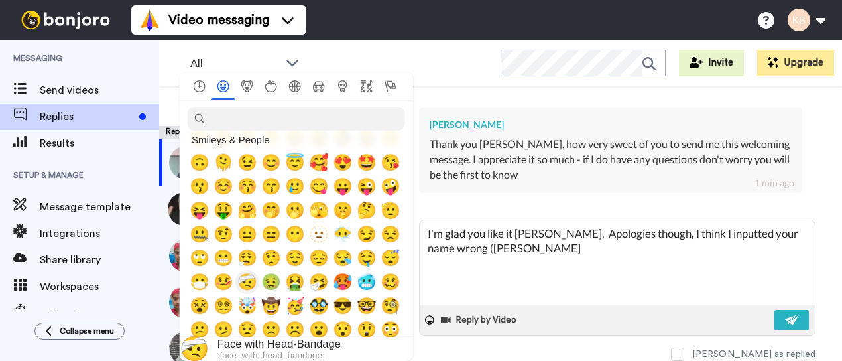
scroll to position [133, 0]
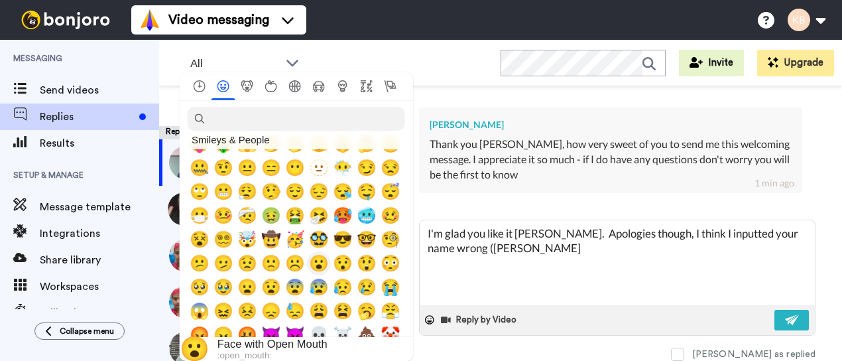
click at [317, 262] on span "😮" at bounding box center [319, 263] width 20 height 19
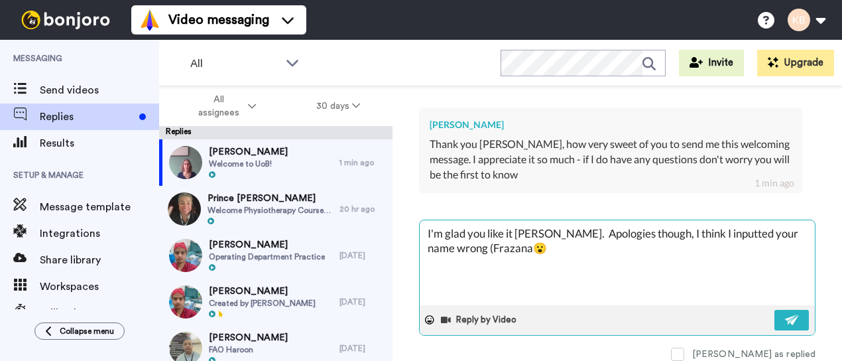
click at [515, 241] on textarea "I'm glad you like it [PERSON_NAME]. Apologies though, I think I inputted your n…" at bounding box center [617, 262] width 395 height 85
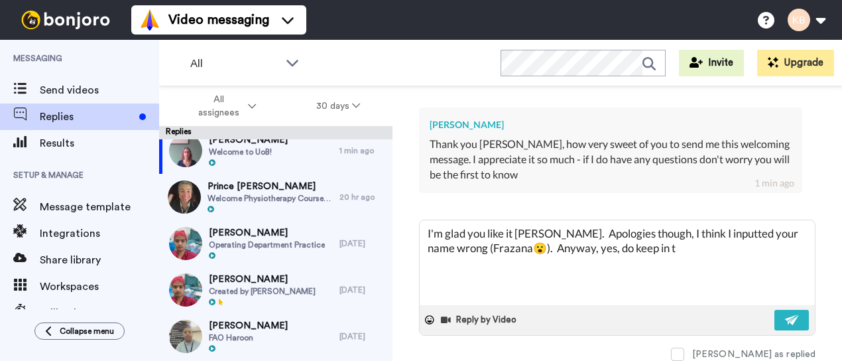
scroll to position [0, 0]
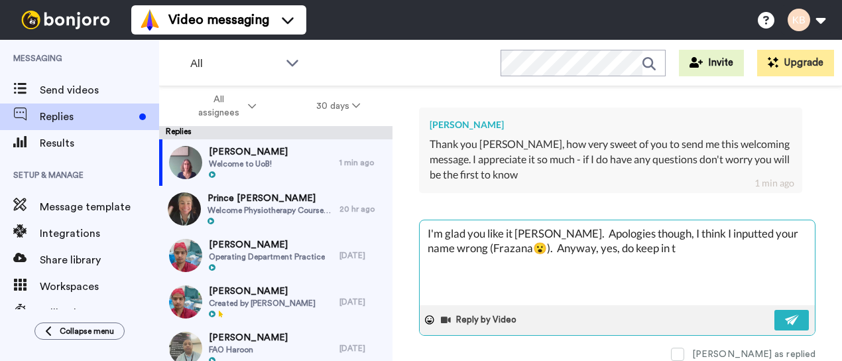
click at [593, 242] on textarea "I'm glad you like it [PERSON_NAME]. Apologies though, I think I inputted your n…" at bounding box center [617, 262] width 395 height 85
drag, startPoint x: 594, startPoint y: 239, endPoint x: 671, endPoint y: 234, distance: 77.8
click at [671, 234] on textarea "I'm glad you like it [PERSON_NAME]. Apologies though, I think I inputted your n…" at bounding box center [617, 262] width 395 height 85
click at [427, 316] on icon at bounding box center [429, 320] width 9 height 9
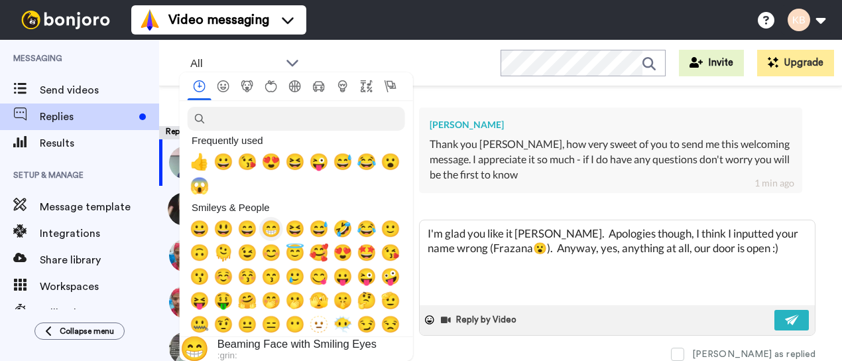
click at [270, 228] on span "😁" at bounding box center [271, 229] width 20 height 19
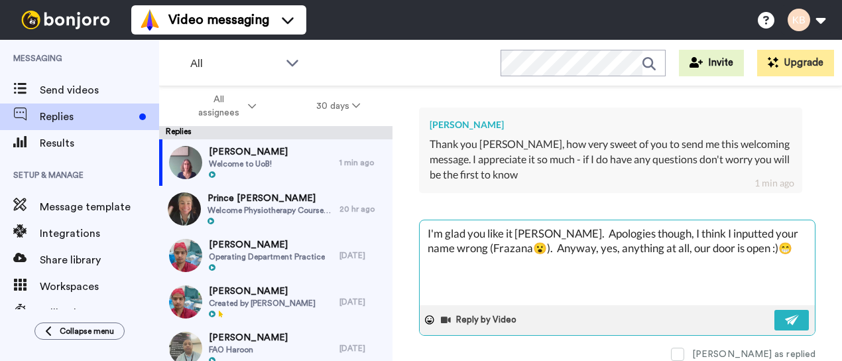
click at [757, 239] on textarea "I'm glad you like it [PERSON_NAME]. Apologies though, I think I inputted your n…" at bounding box center [617, 262] width 395 height 85
click at [787, 314] on img at bounding box center [792, 319] width 15 height 11
